Goal: Transaction & Acquisition: Book appointment/travel/reservation

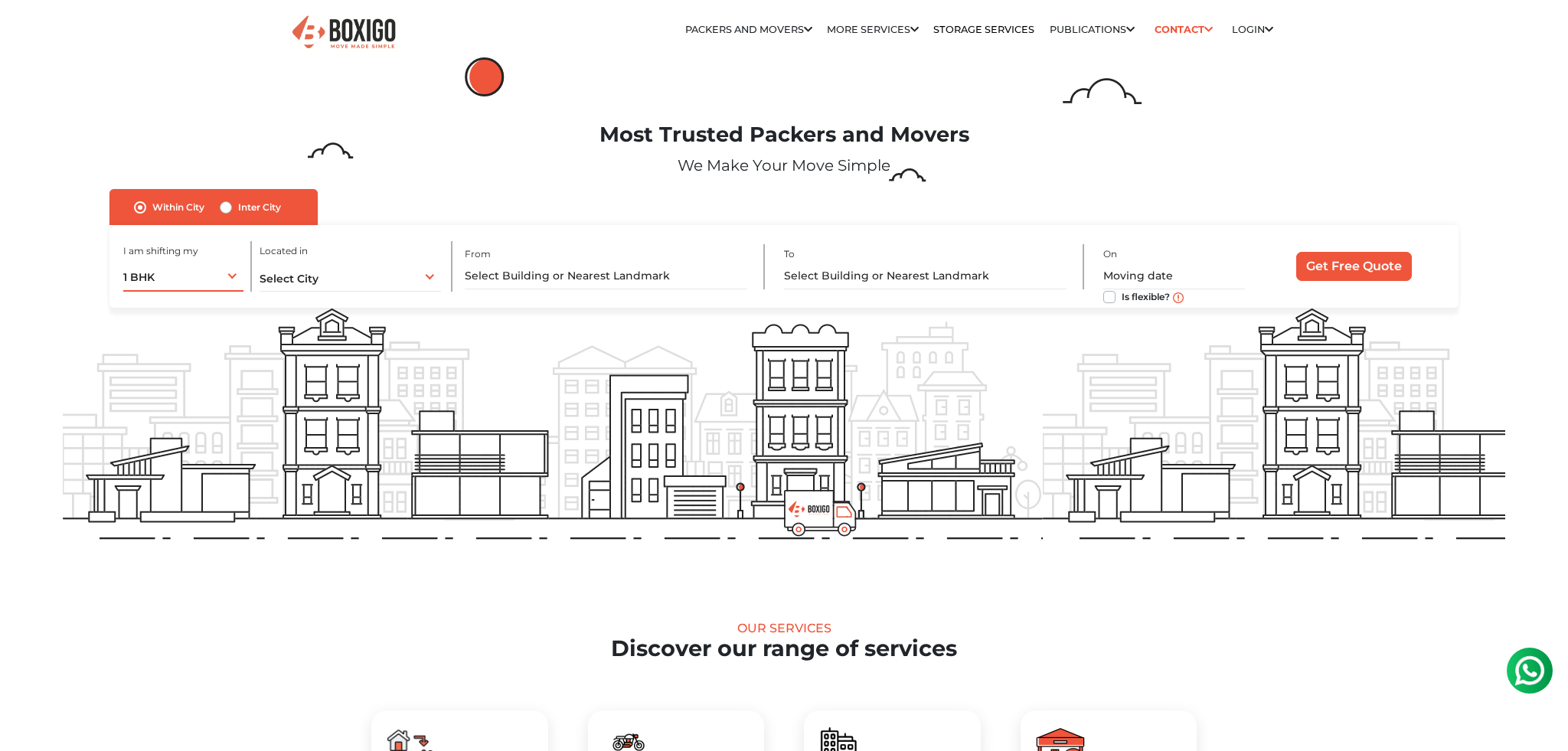
click at [199, 276] on div "1 BHK 1 BHK 2 BHK 3 BHK 3 + BHK FEW ITEMS" at bounding box center [183, 275] width 120 height 32
click at [366, 281] on div "Select City Select City [GEOGRAPHIC_DATA] [GEOGRAPHIC_DATA] [GEOGRAPHIC_DATA] […" at bounding box center [350, 275] width 181 height 32
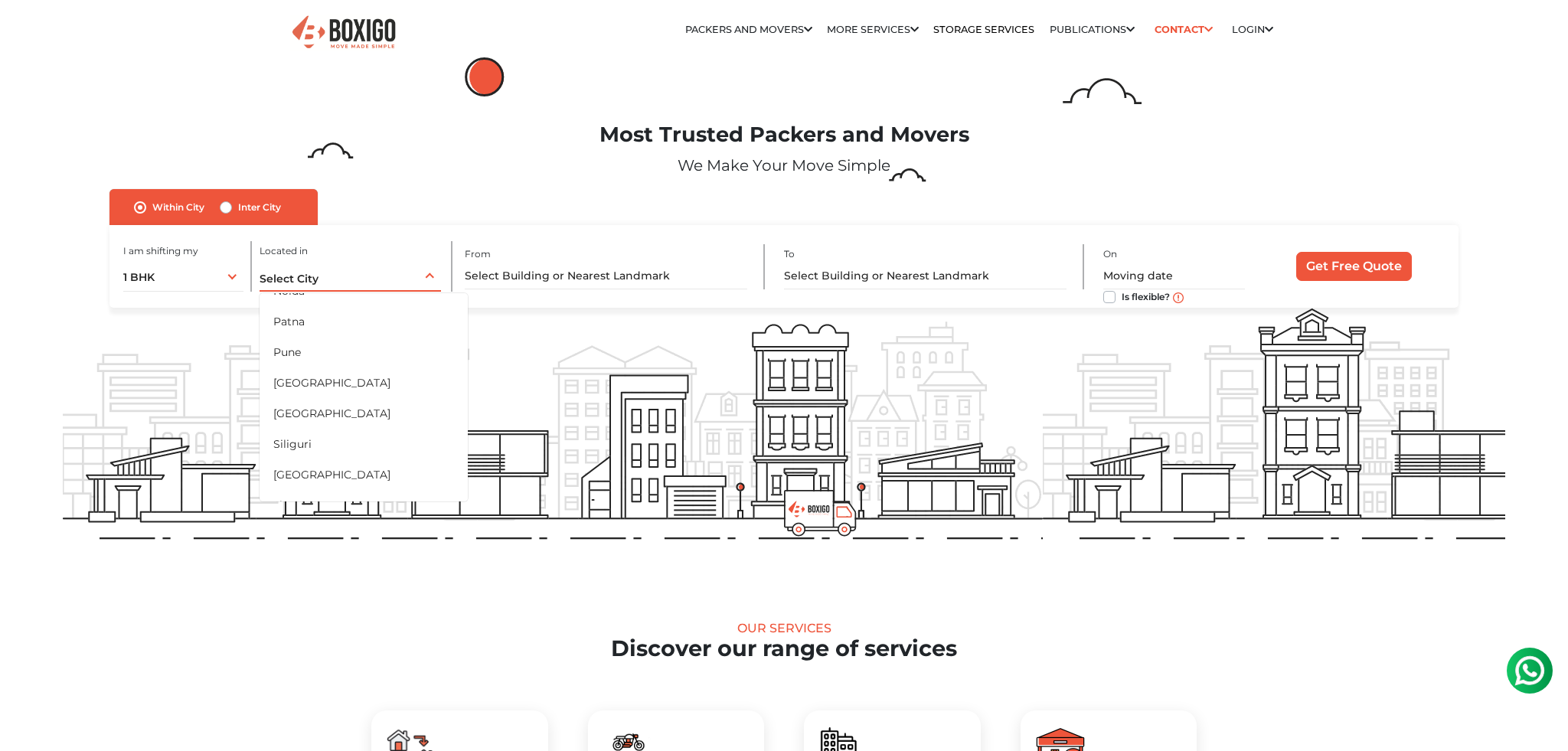
scroll to position [759, 0]
click at [382, 338] on li "Pune" at bounding box center [363, 346] width 208 height 31
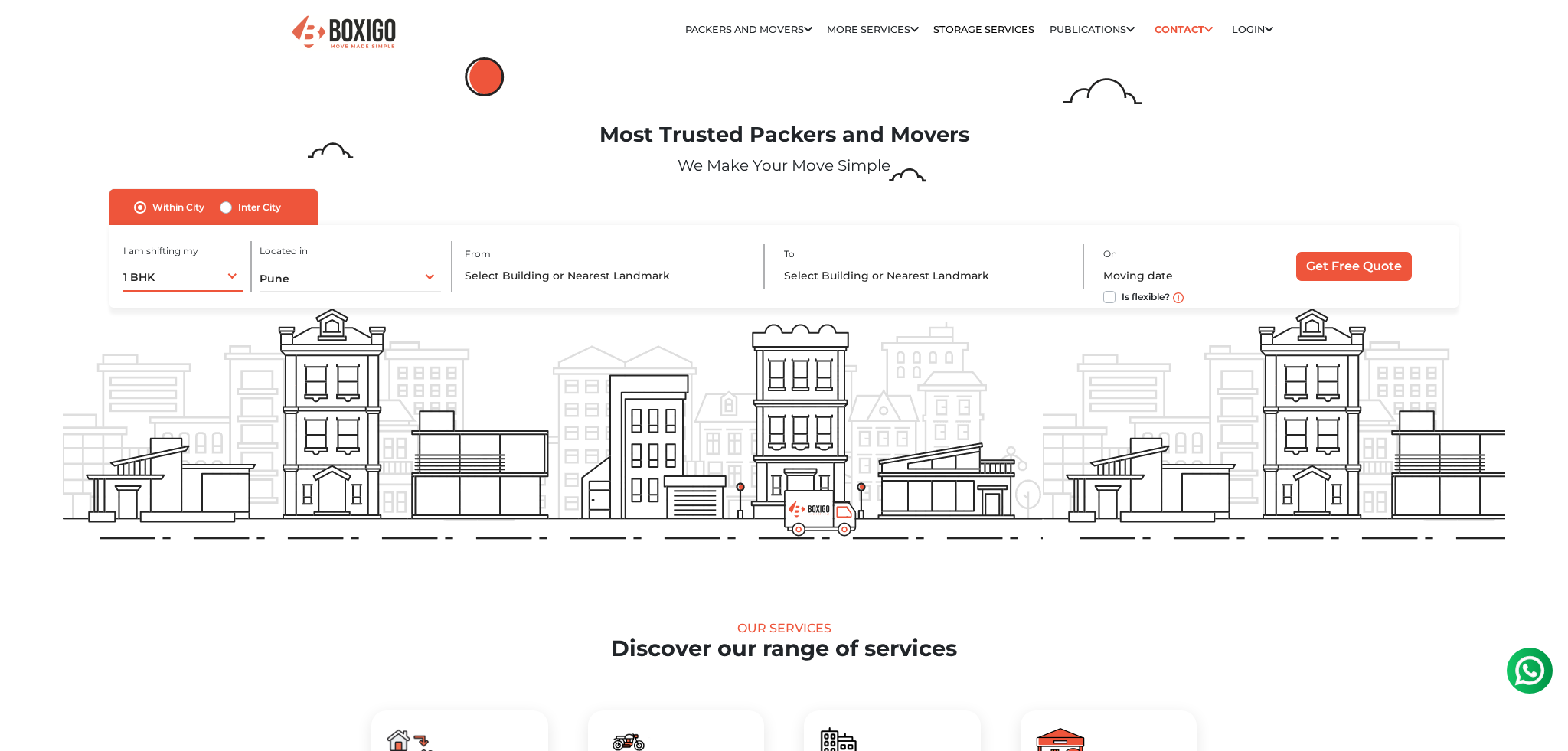
click at [179, 283] on div "1 BHK 1 BHK 2 BHK 3 BHK 3 + BHK FEW ITEMS" at bounding box center [183, 275] width 120 height 32
click at [198, 278] on div "1 BHK 1 BHK 2 BHK 3 BHK 3 + BHK FEW ITEMS" at bounding box center [183, 275] width 120 height 32
click at [689, 274] on input "text" at bounding box center [605, 276] width 282 height 27
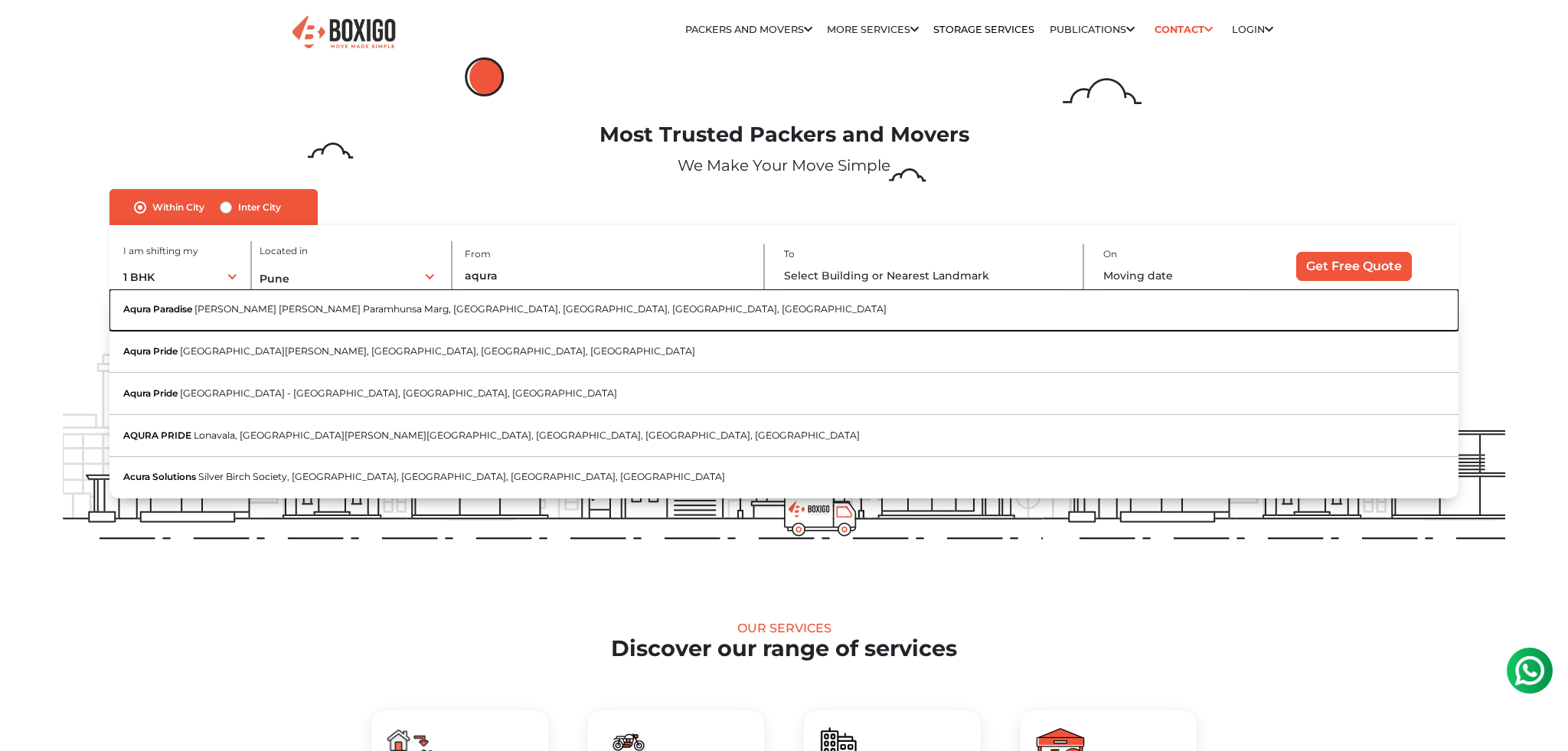
click at [686, 305] on button "Aqura Paradise Bhagvan [PERSON_NAME] Marg, [GEOGRAPHIC_DATA], [GEOGRAPHIC_DATA]…" at bounding box center [783, 311] width 1349 height 42
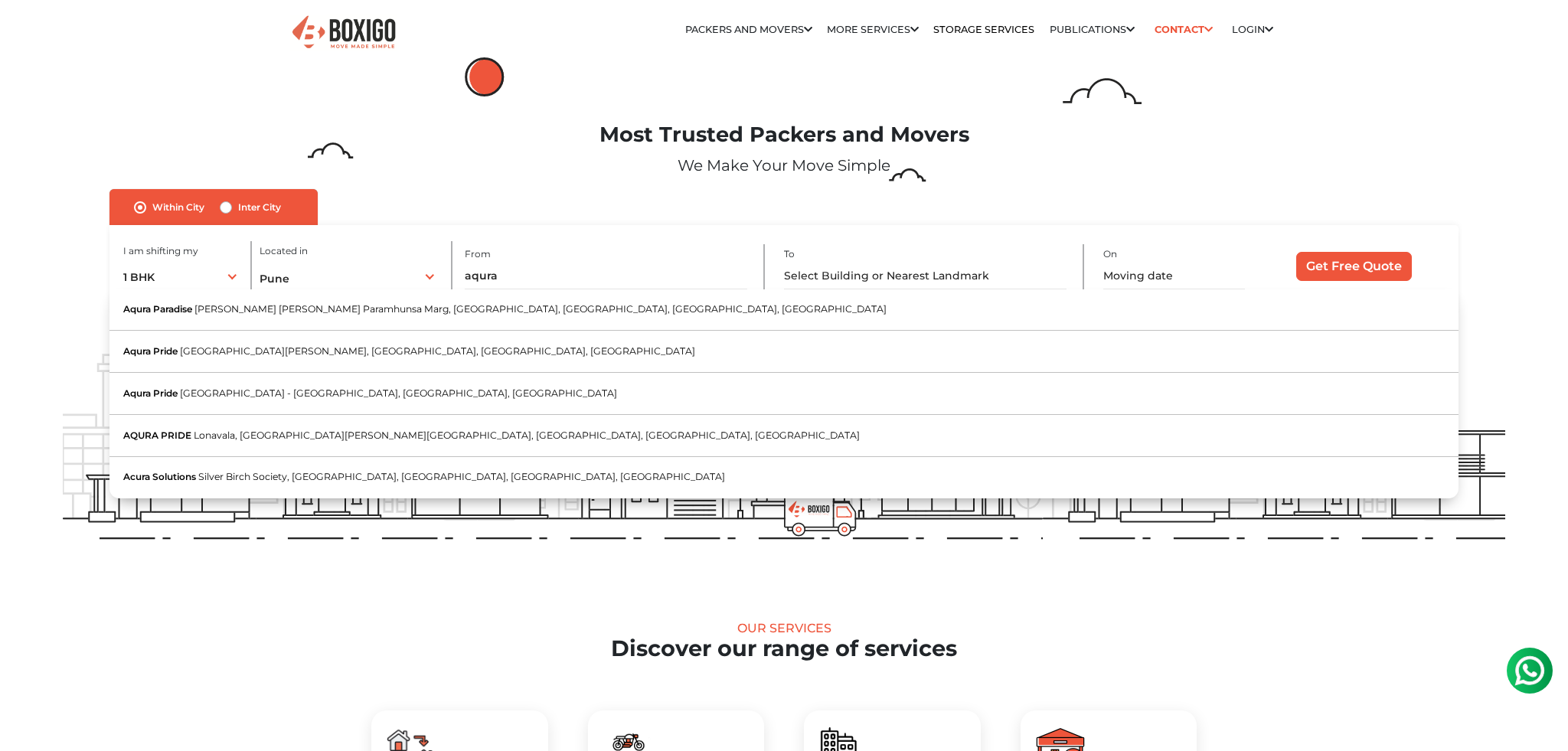
type input "Aqura Paradise, [PERSON_NAME] [PERSON_NAME] Paramhunsa [PERSON_NAME], [GEOGRAPH…"
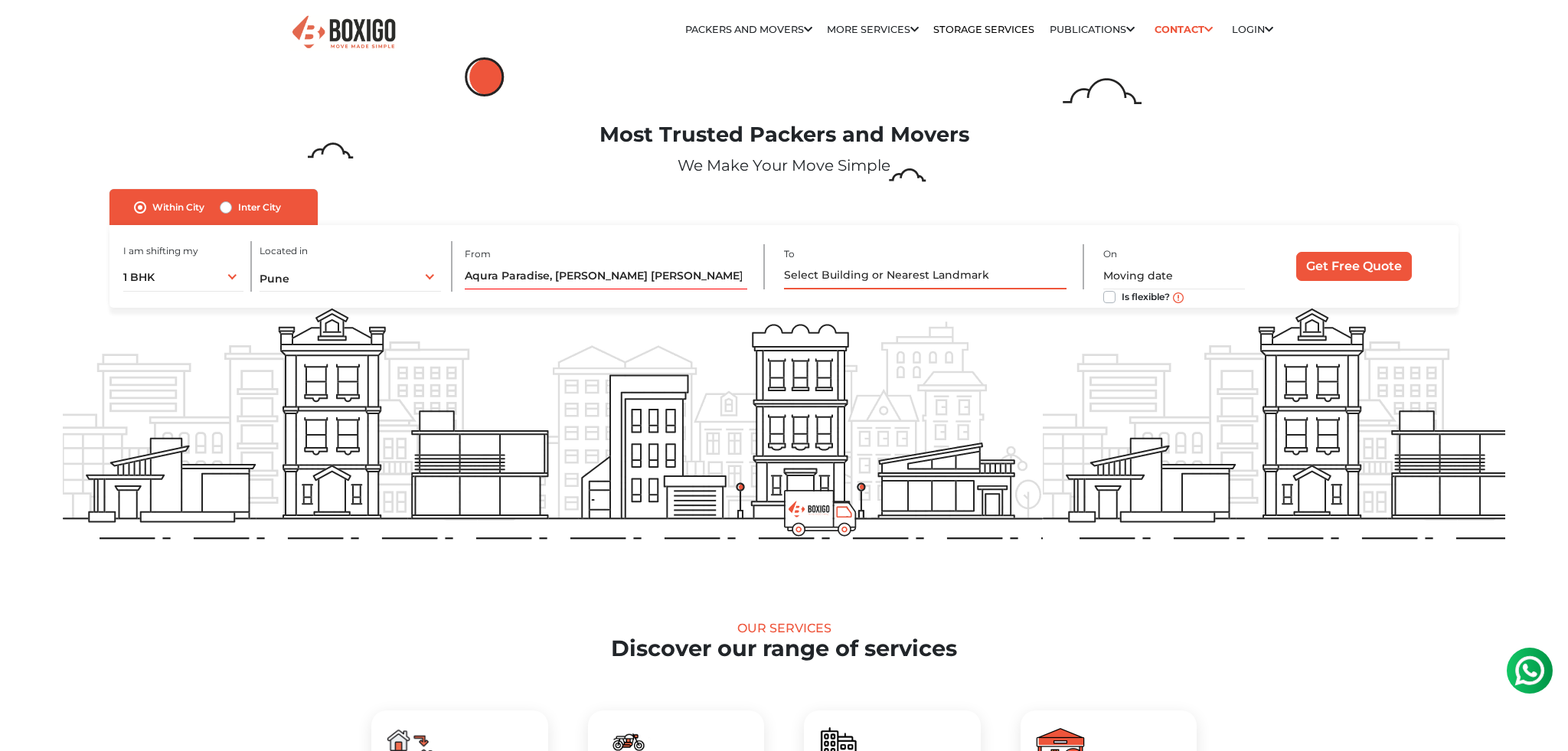
click at [872, 275] on input "text" at bounding box center [925, 276] width 282 height 27
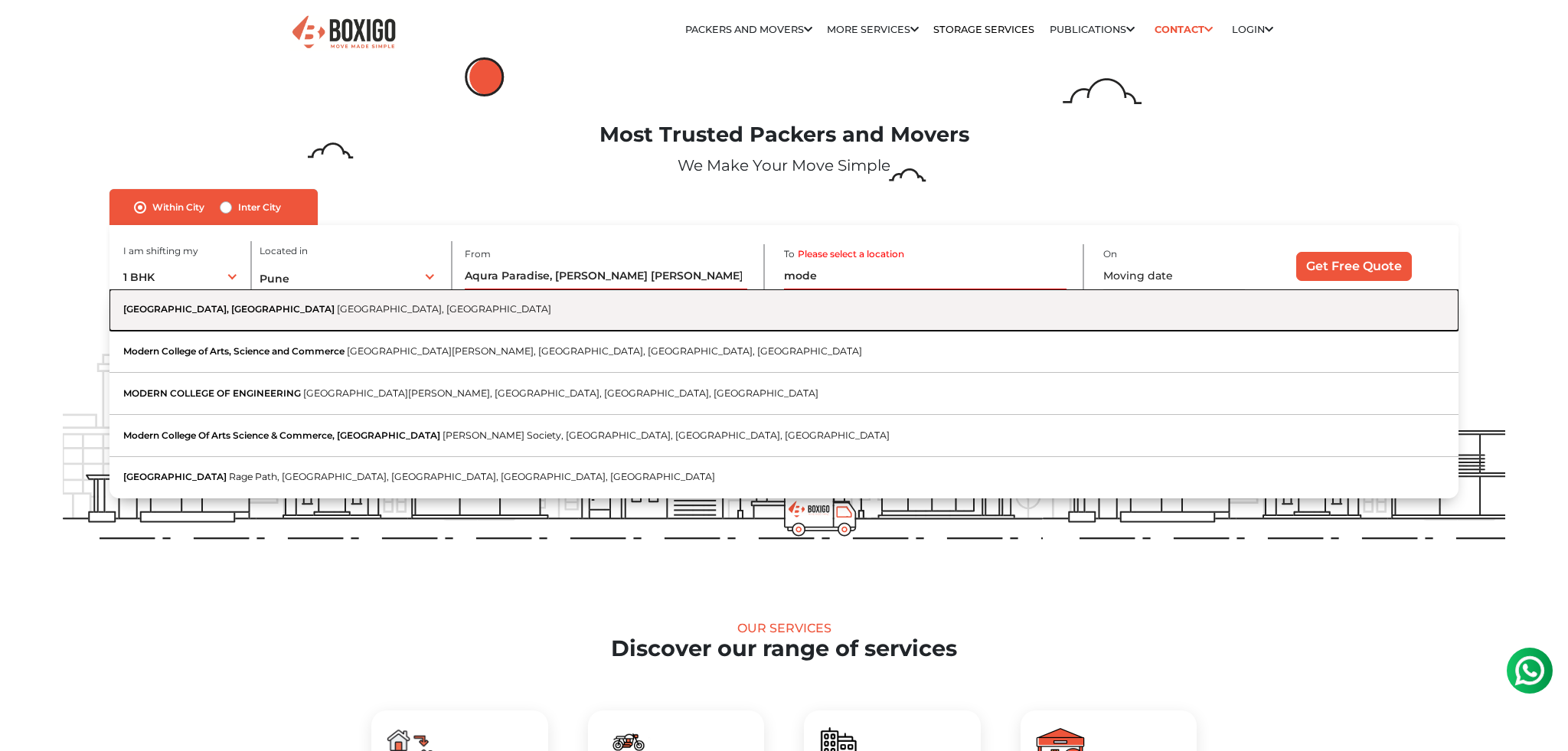
click at [834, 327] on button "[GEOGRAPHIC_DATA], [GEOGRAPHIC_DATA]" at bounding box center [783, 311] width 1349 height 42
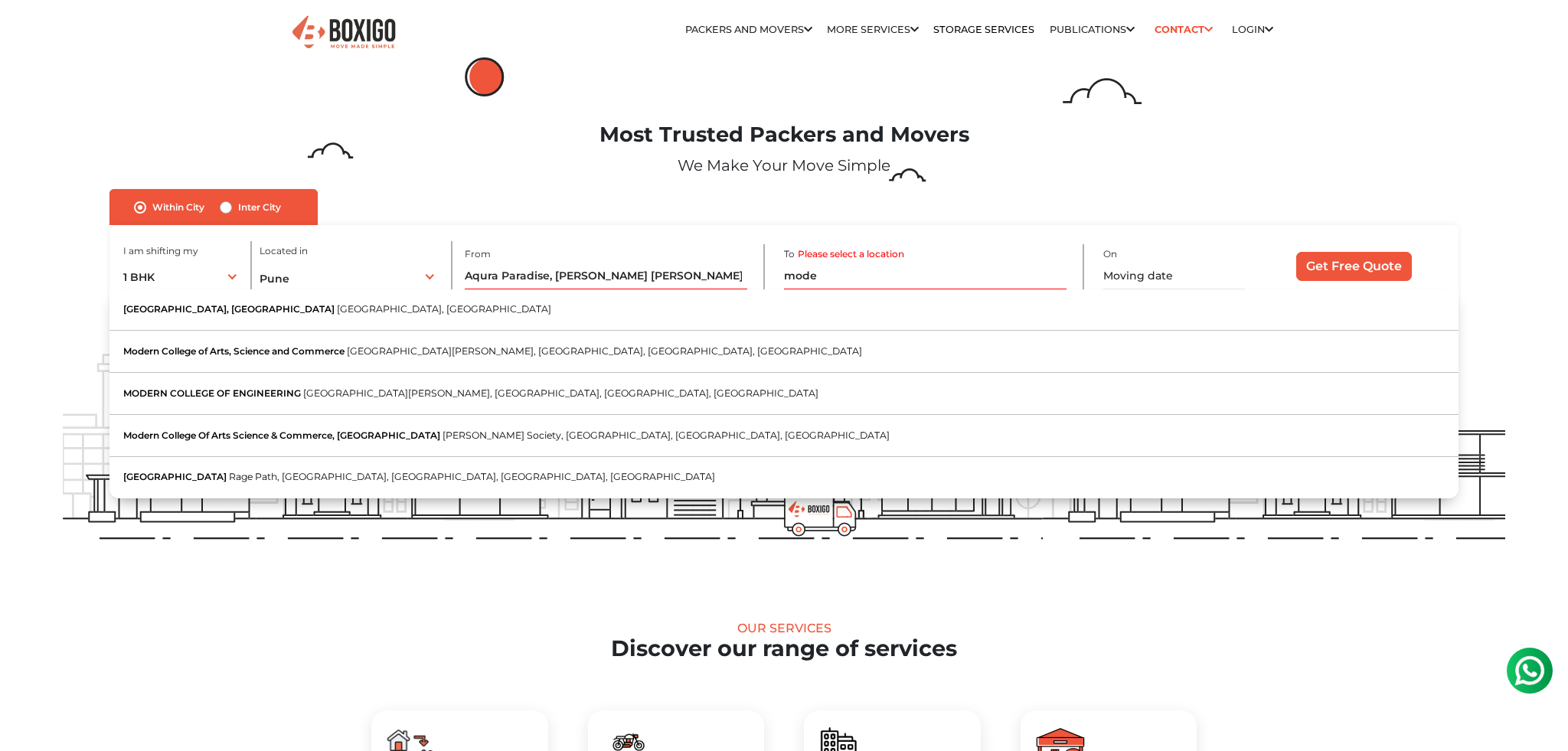
type input "[GEOGRAPHIC_DATA], [GEOGRAPHIC_DATA], [GEOGRAPHIC_DATA], [GEOGRAPHIC_DATA]"
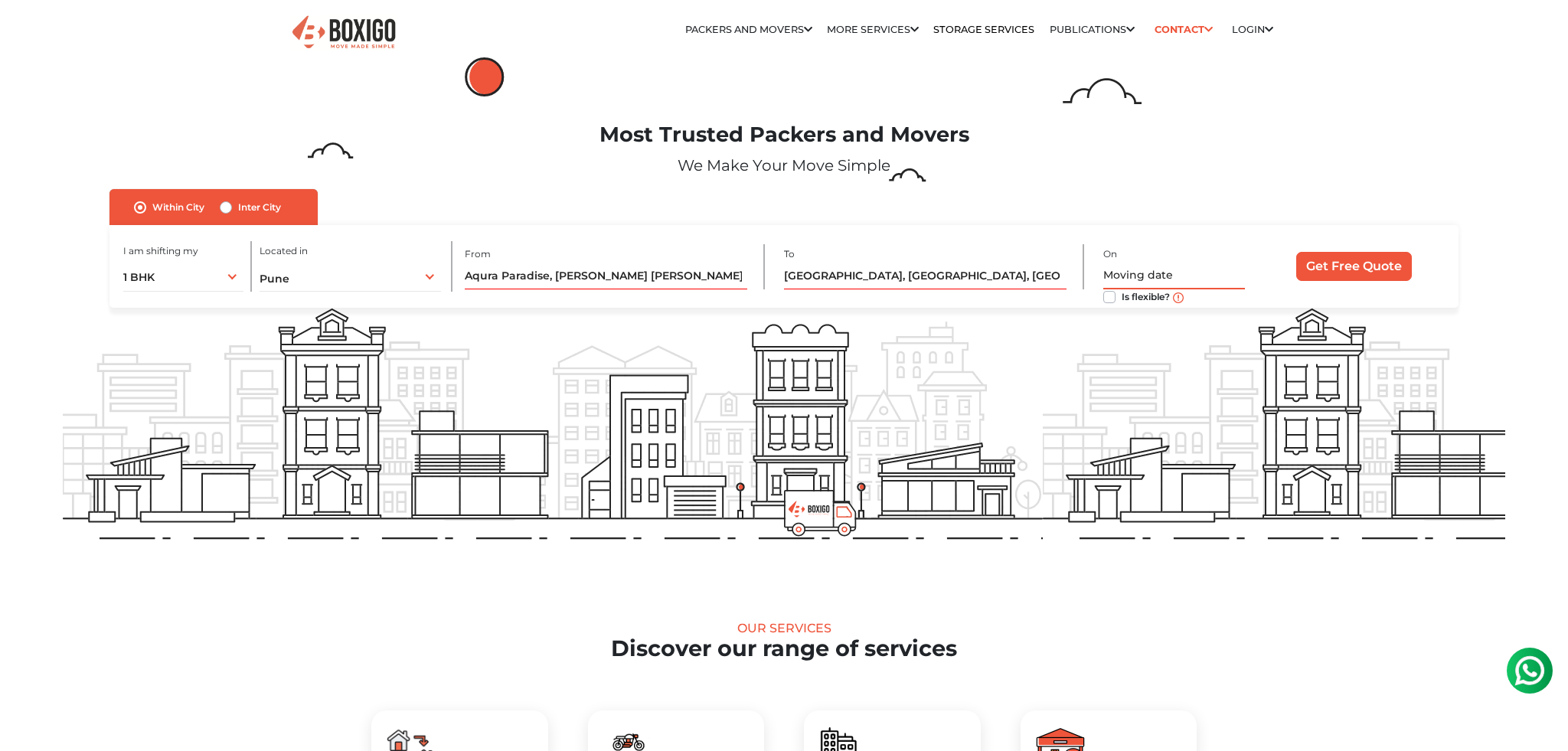
click at [1132, 274] on input "text" at bounding box center [1174, 276] width 142 height 27
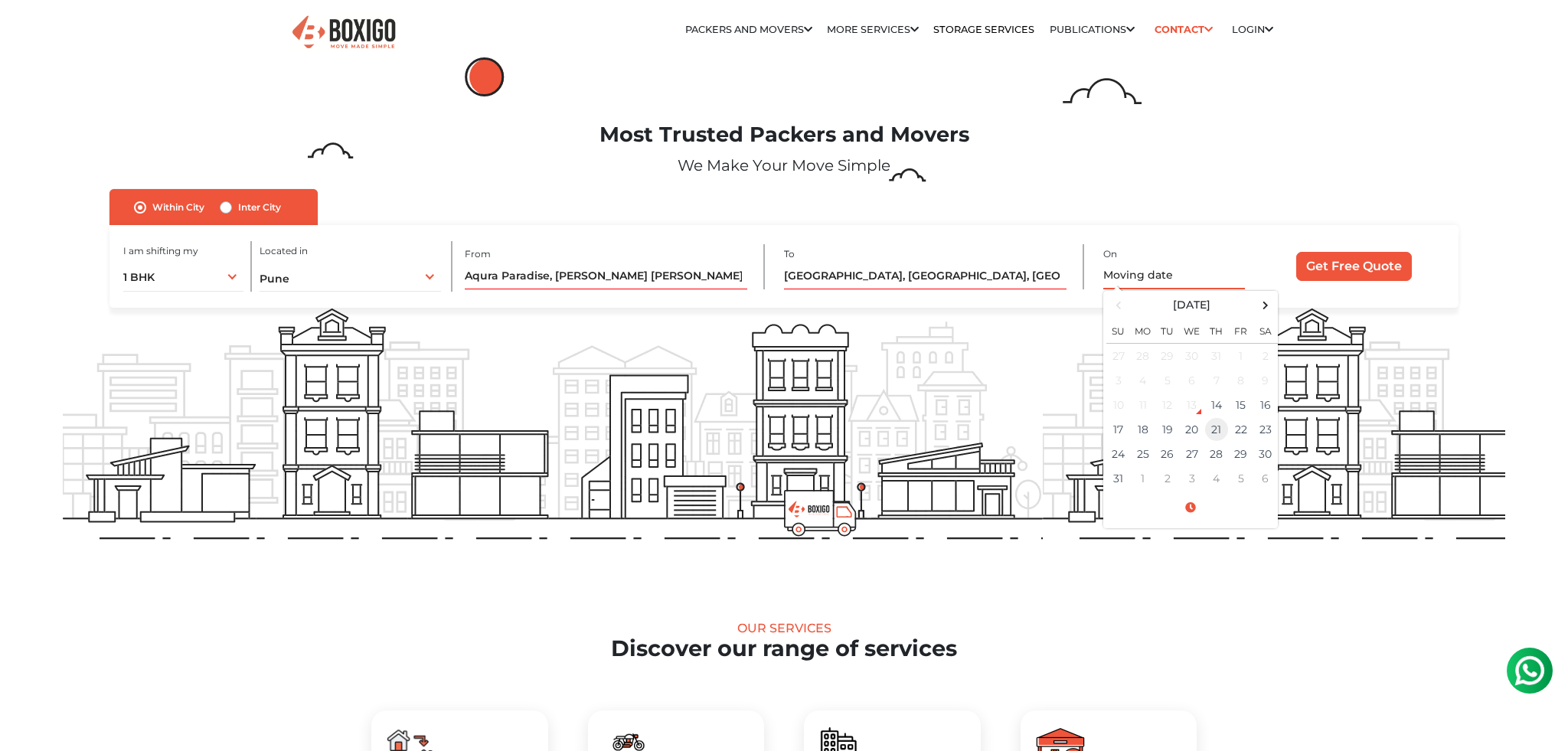
click at [1224, 430] on td "21" at bounding box center [1216, 429] width 24 height 24
click at [1194, 514] on span at bounding box center [1191, 508] width 168 height 27
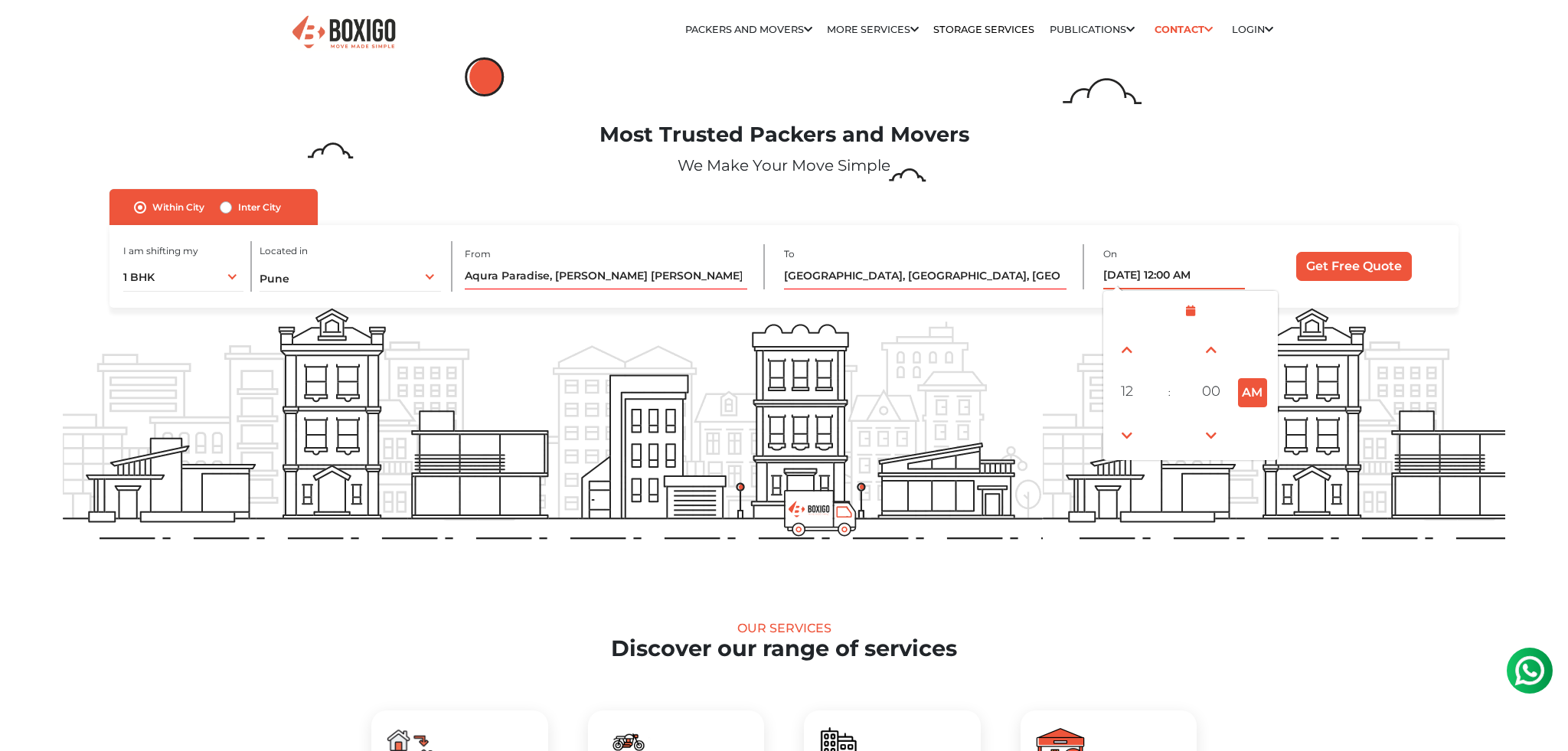
click at [1240, 378] on button "AM" at bounding box center [1252, 392] width 29 height 29
click at [1242, 388] on button "PM" at bounding box center [1252, 392] width 29 height 29
drag, startPoint x: 1250, startPoint y: 384, endPoint x: 1250, endPoint y: 397, distance: 13.0
click at [1250, 384] on button "AM" at bounding box center [1252, 392] width 29 height 29
click at [1126, 344] on span at bounding box center [1127, 349] width 31 height 31
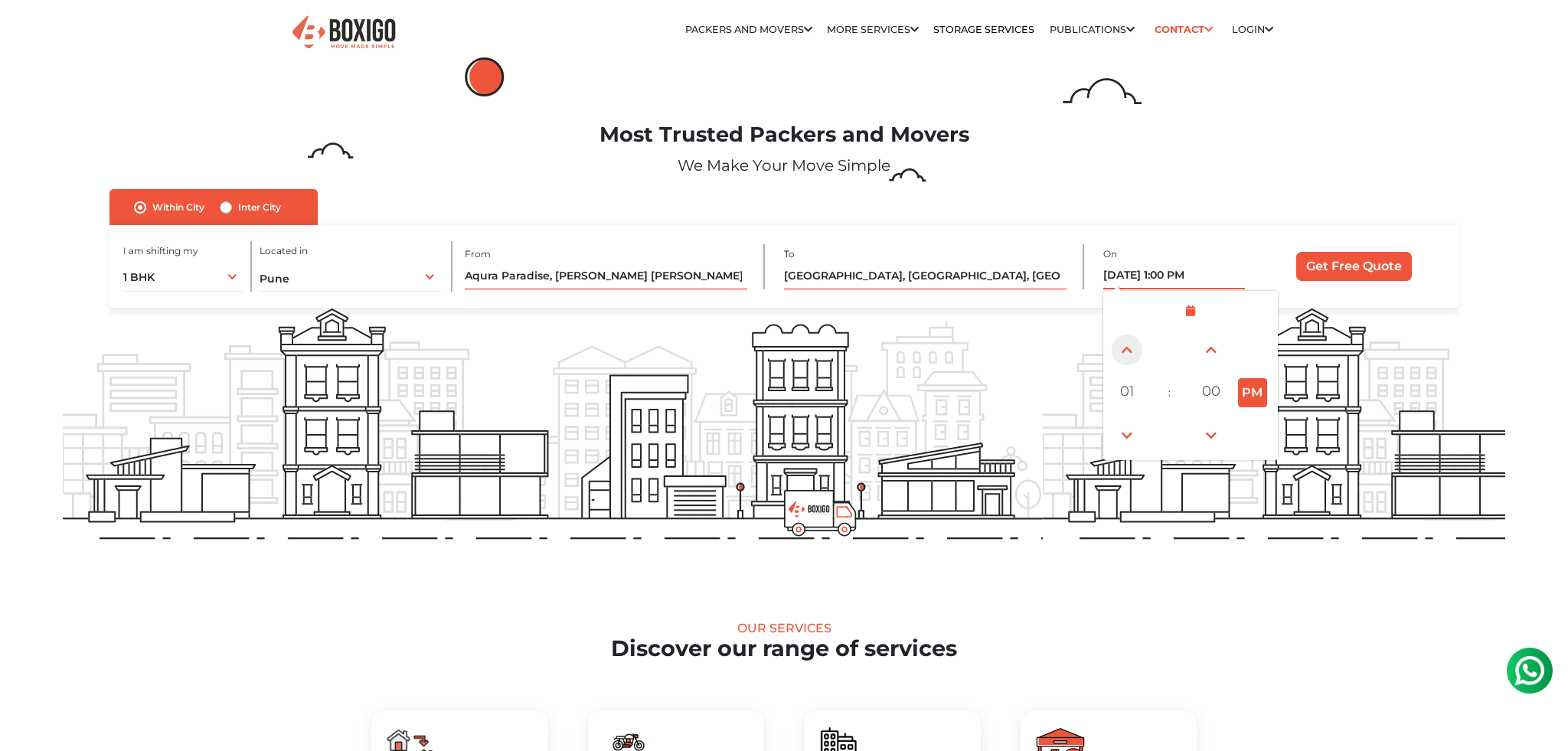
click at [1126, 344] on span at bounding box center [1127, 349] width 31 height 31
type input "[DATE] 2:00 PM"
click at [1350, 276] on input "Get Free Quote" at bounding box center [1353, 266] width 116 height 29
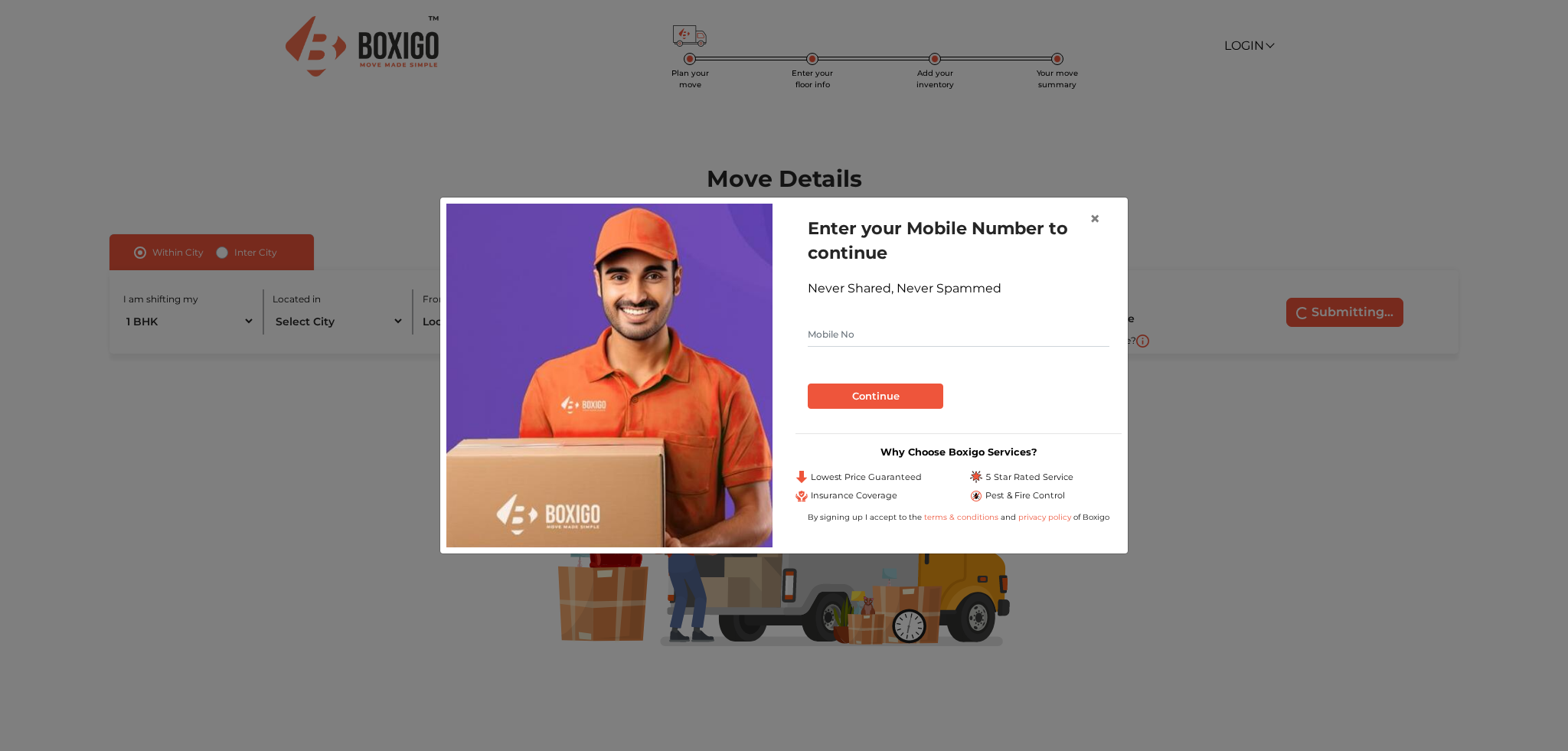
click at [1099, 244] on h1 "Enter your Mobile Number to continue" at bounding box center [959, 241] width 302 height 49
click at [1098, 233] on button "×" at bounding box center [1095, 219] width 35 height 43
